Goal: Transaction & Acquisition: Purchase product/service

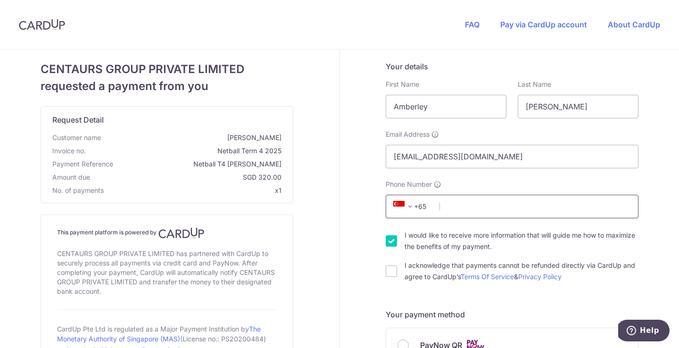
click at [484, 208] on input "Phone Number" at bounding box center [512, 207] width 253 height 24
type input "98225049"
click at [71, 281] on div "CENTAURS GROUP PRIVATE LIMITED has partnered with CardUp to securely process al…" at bounding box center [167, 272] width 220 height 51
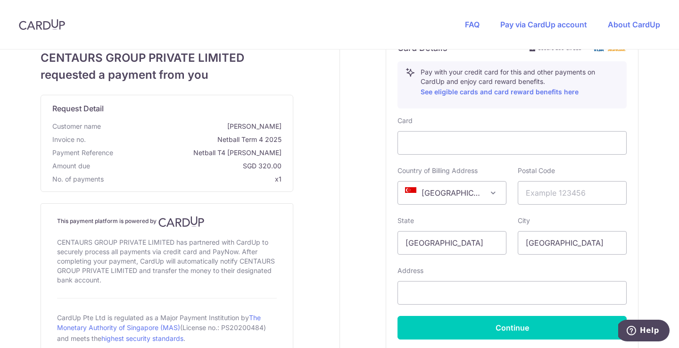
scroll to position [372, 0]
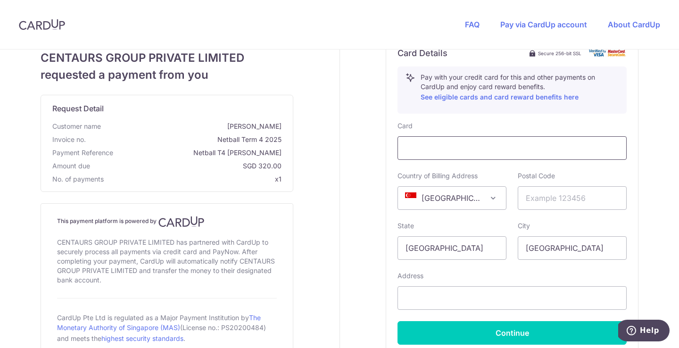
click at [446, 156] on div at bounding box center [511, 148] width 229 height 24
click at [336, 204] on div "CENTAURS GROUP PRIVATE LIMITED requested a payment from you Request Detail Cust…" at bounding box center [166, 57] width 345 height 759
click at [556, 197] on input "text" at bounding box center [572, 198] width 109 height 24
type input "258887"
click at [353, 247] on div "Your details First Name [GEOGRAPHIC_DATA] Last Name [PERSON_NAME] Email Address…" at bounding box center [512, 57] width 345 height 759
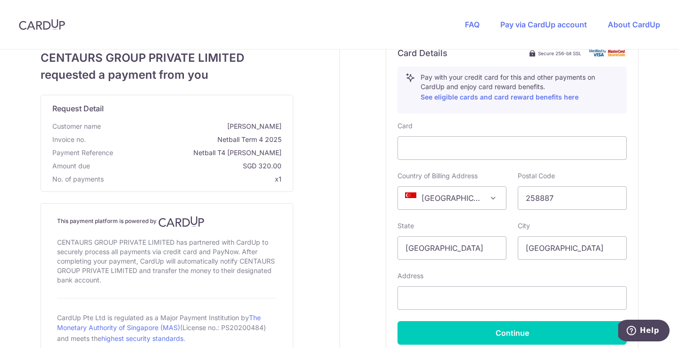
scroll to position [460, 0]
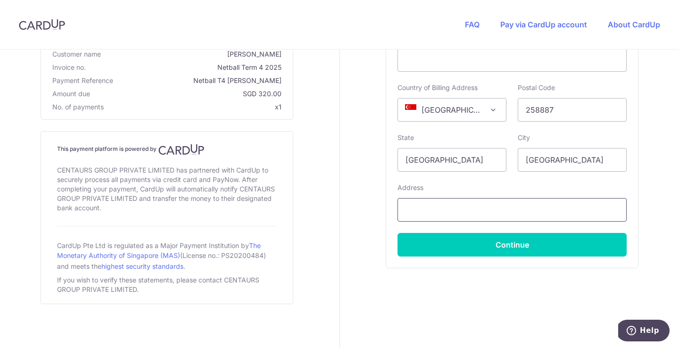
click at [407, 215] on input "text" at bounding box center [511, 210] width 229 height 24
type input "#04-01, [STREET_ADDRESS]"
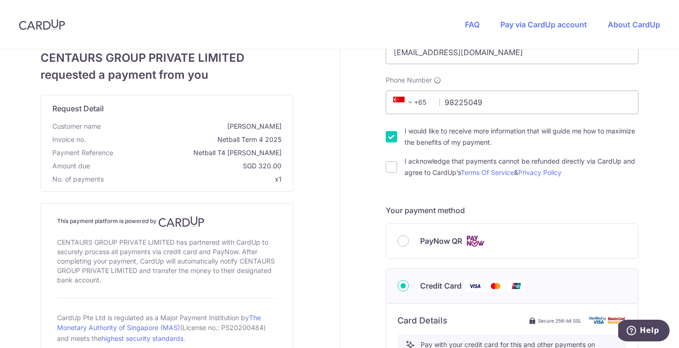
scroll to position [106, 0]
click at [393, 136] on input "I would like to receive more information that will guide me how to maximize the…" at bounding box center [391, 135] width 11 height 11
checkbox input "false"
click at [390, 166] on input "I acknowledge that payments cannot be refunded directly via CardUp and agree to…" at bounding box center [391, 165] width 11 height 11
checkbox input "true"
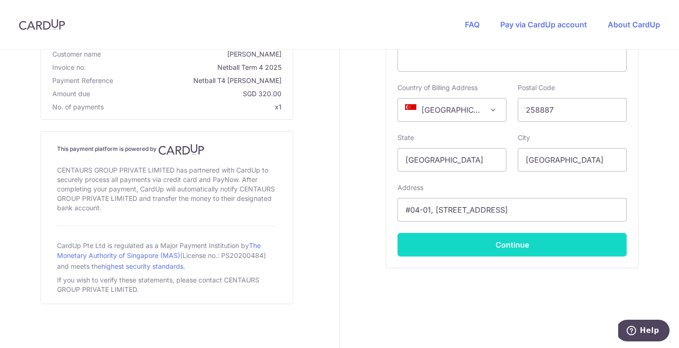
click at [453, 240] on button "Continue" at bounding box center [511, 245] width 229 height 24
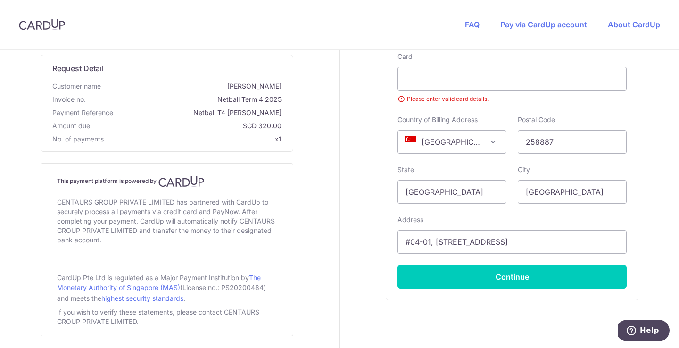
scroll to position [430, 0]
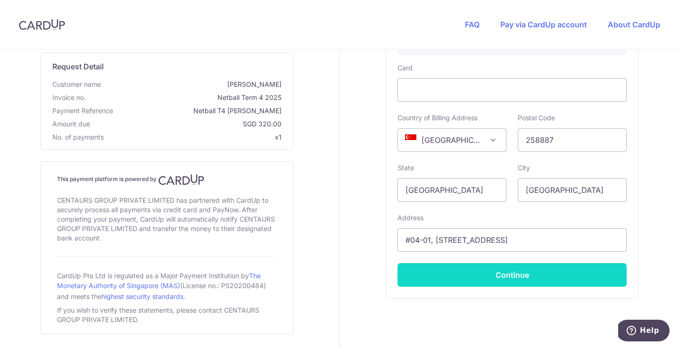
click at [512, 283] on button "Continue" at bounding box center [511, 275] width 229 height 24
type input "**** 2402"
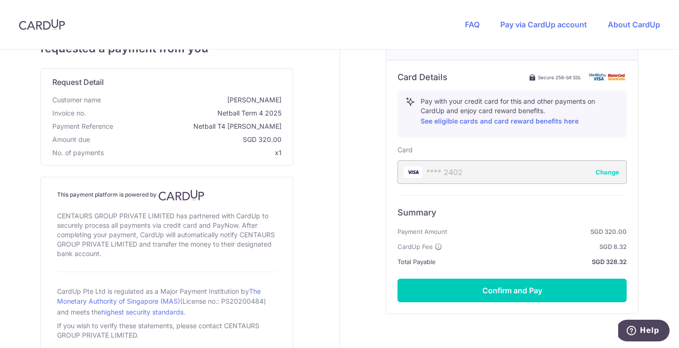
scroll to position [393, 0]
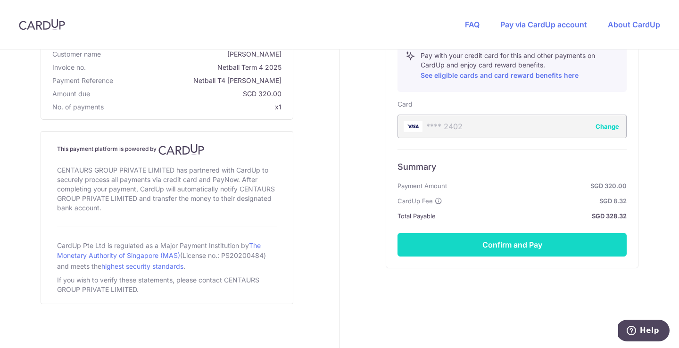
click at [481, 240] on button "Confirm and Pay" at bounding box center [511, 245] width 229 height 24
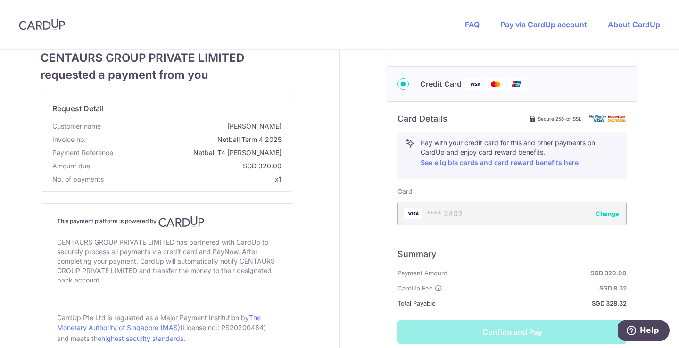
scroll to position [309, 0]
